Goal: Find specific page/section: Find specific page/section

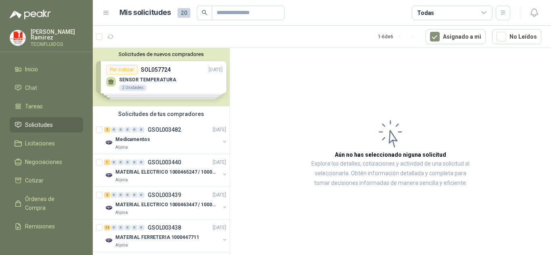
click at [123, 82] on div "Solicitudes de nuevos compradores Por cotizar SOL057724 [DATE] SENSOR TEMPERATU…" at bounding box center [161, 77] width 137 height 59
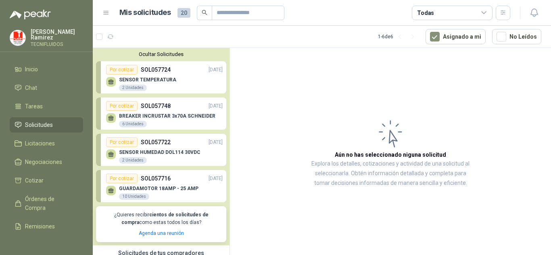
click at [130, 72] on div "Por cotizar" at bounding box center [121, 70] width 31 height 10
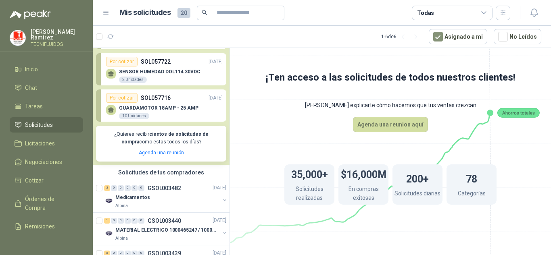
scroll to position [121, 0]
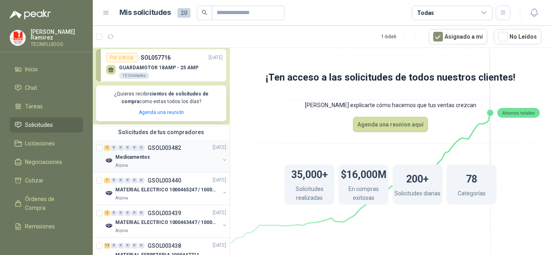
click at [178, 154] on div "Medicamentos" at bounding box center [167, 158] width 105 height 10
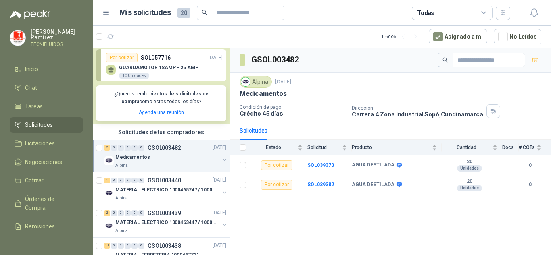
click at [137, 65] on div "GUARDAMOTOR 18AMP - 25 AMP 10 Unidades" at bounding box center [164, 71] width 117 height 17
